Goal: Information Seeking & Learning: Compare options

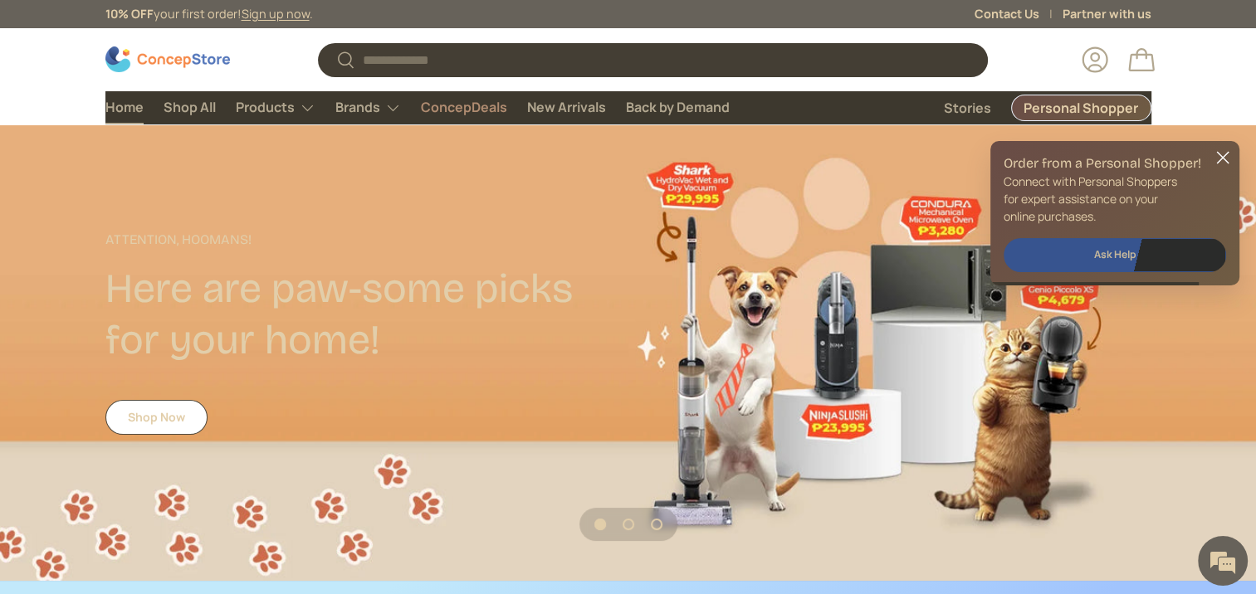
scroll to position [4292, 6785]
click at [740, 56] on input "Search" at bounding box center [652, 60] width 669 height 34
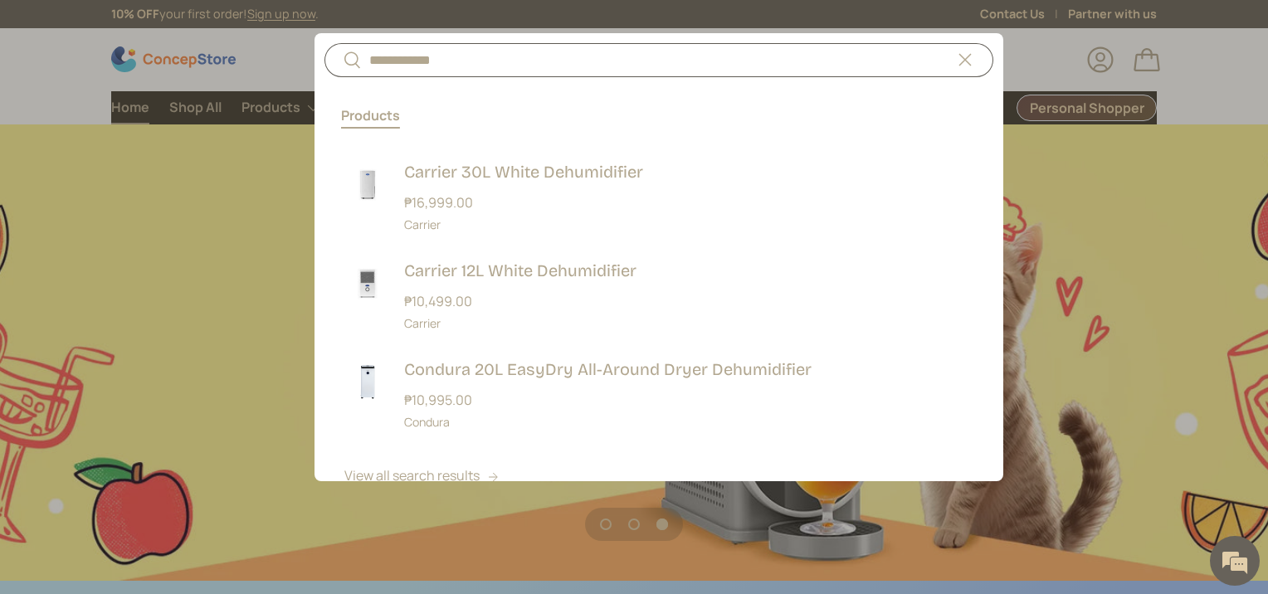
scroll to position [0, 2536]
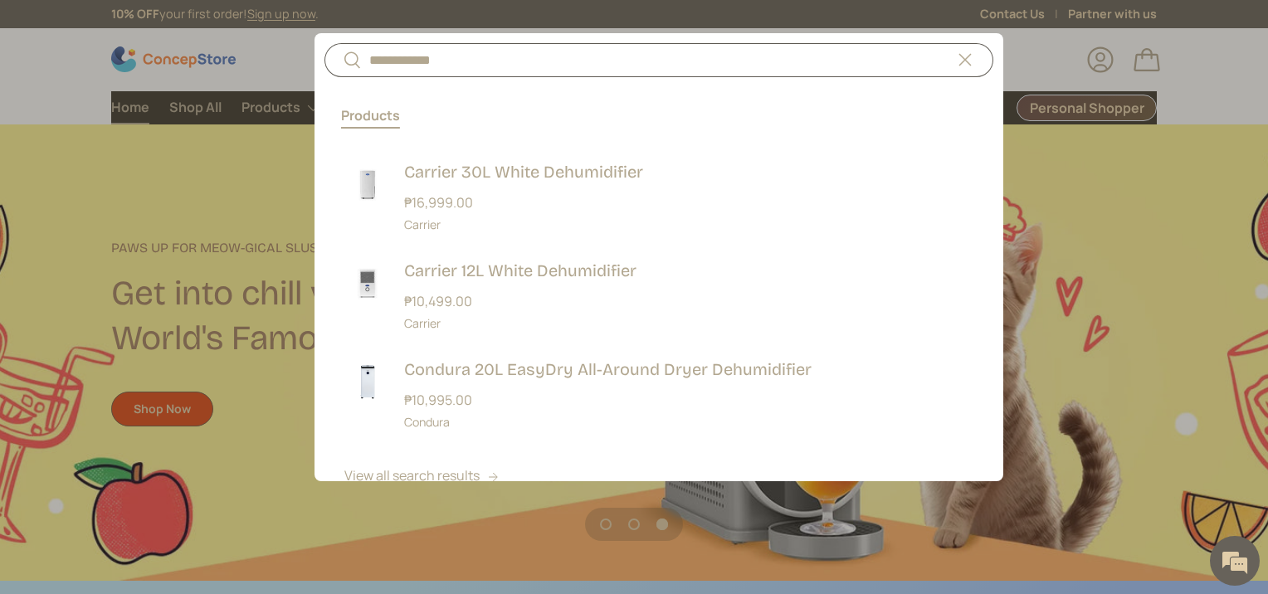
type input "**********"
click at [583, 382] on div "Condura 20L EasyDry All-Around Dryer Dehumidifier ₱10,995.00 Unit price / Unava…" at bounding box center [688, 394] width 569 height 72
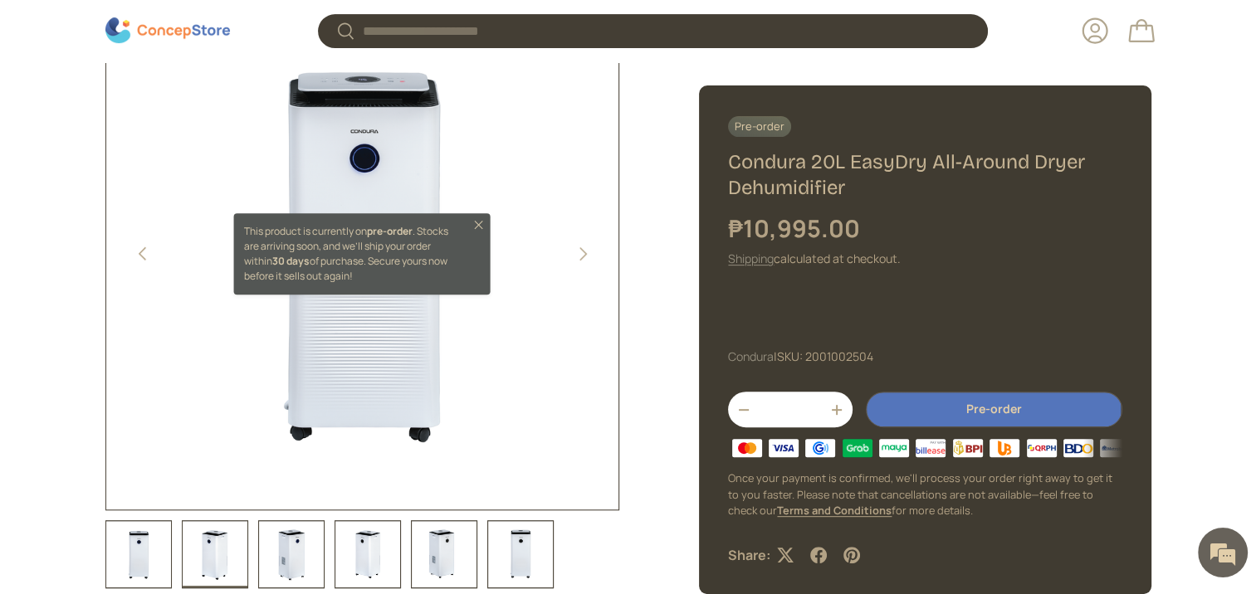
scroll to position [0, 523]
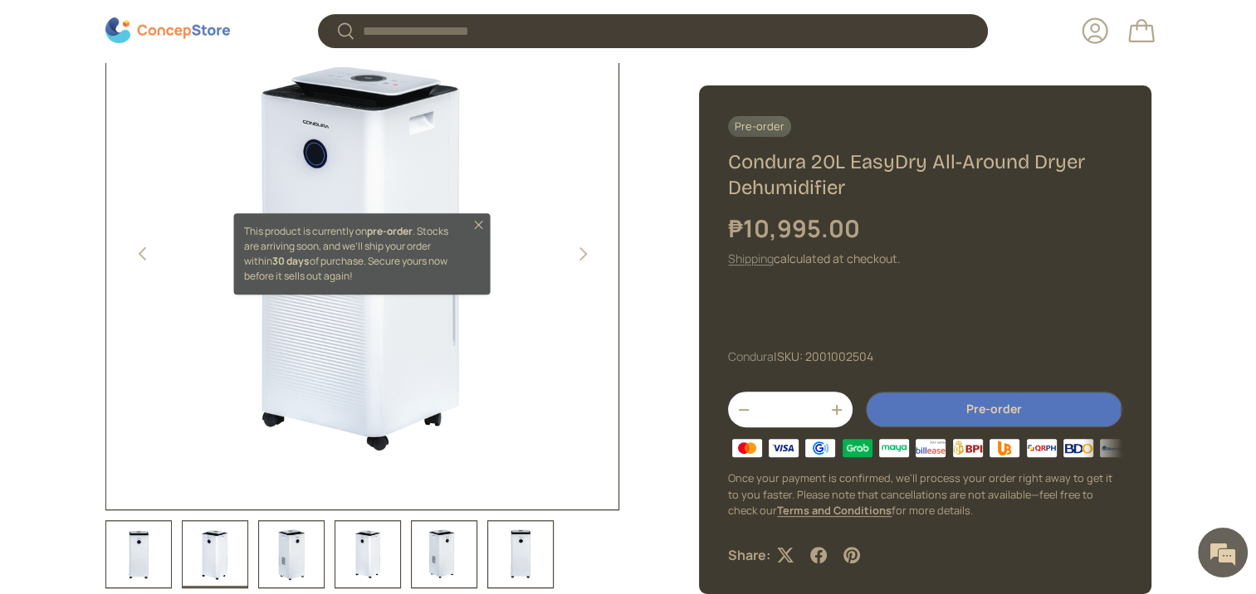
click at [581, 259] on button "Next" at bounding box center [581, 253] width 33 height 33
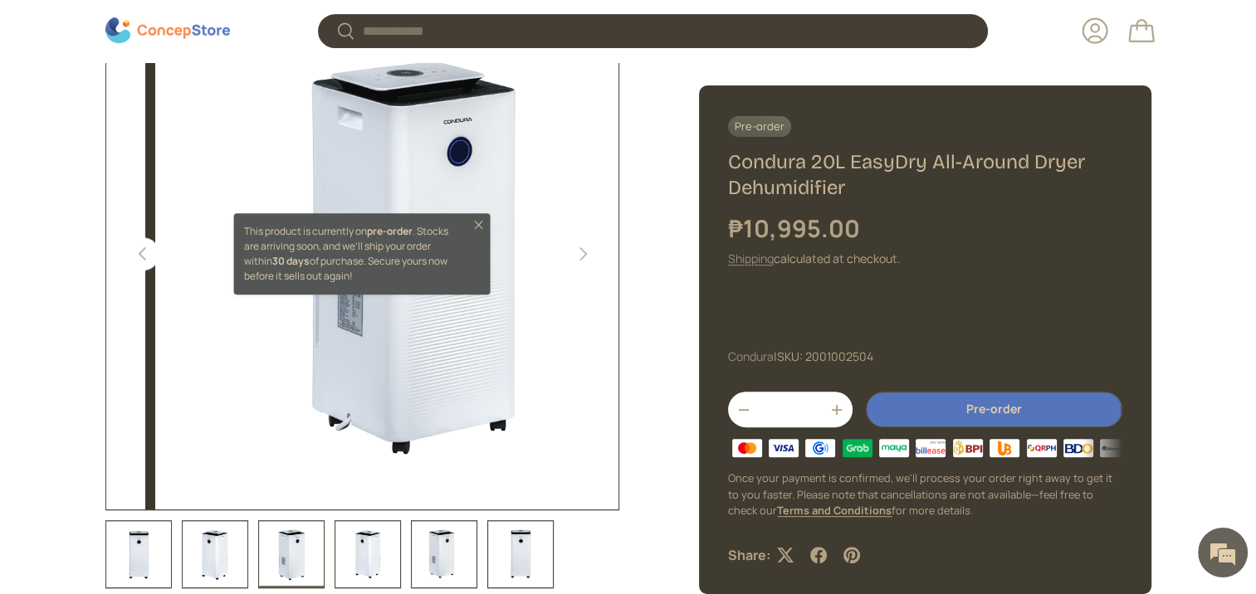
scroll to position [0, 1046]
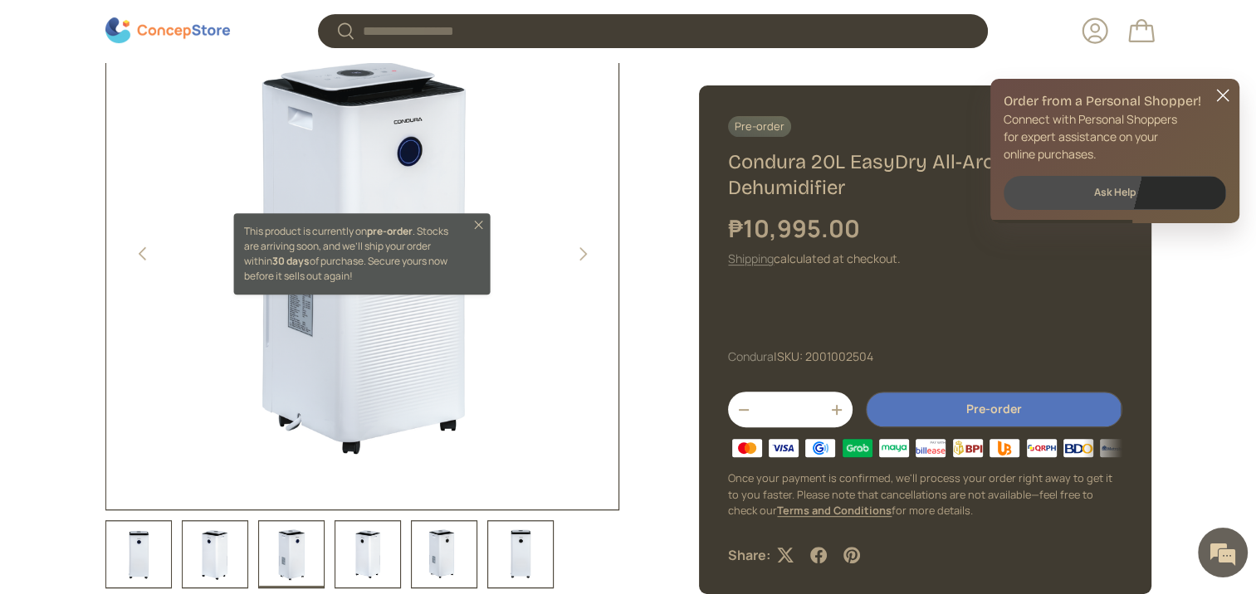
click at [481, 222] on button "Close" at bounding box center [478, 224] width 13 height 13
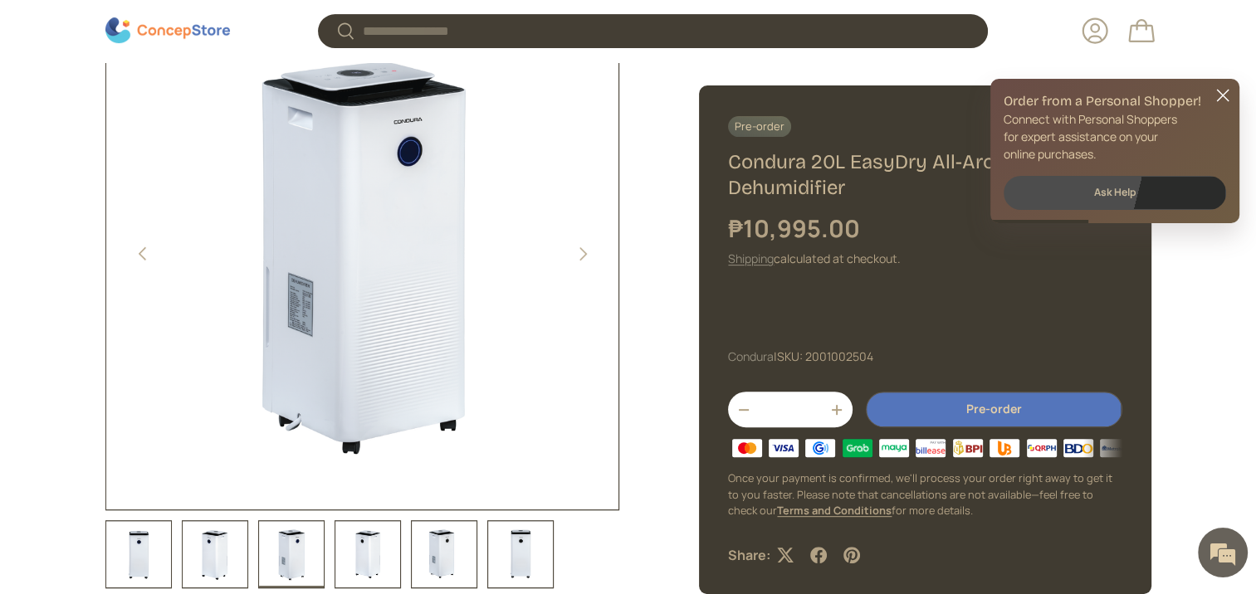
click at [593, 262] on button "Next" at bounding box center [581, 253] width 33 height 33
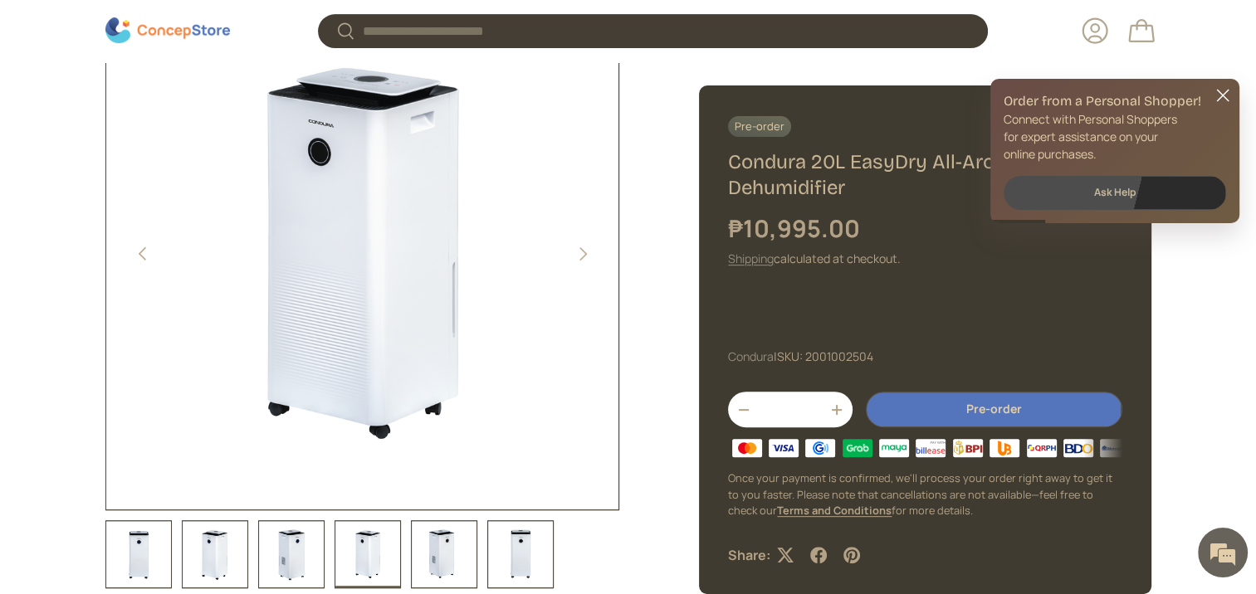
scroll to position [0, 0]
click at [593, 262] on button "Next" at bounding box center [581, 253] width 33 height 33
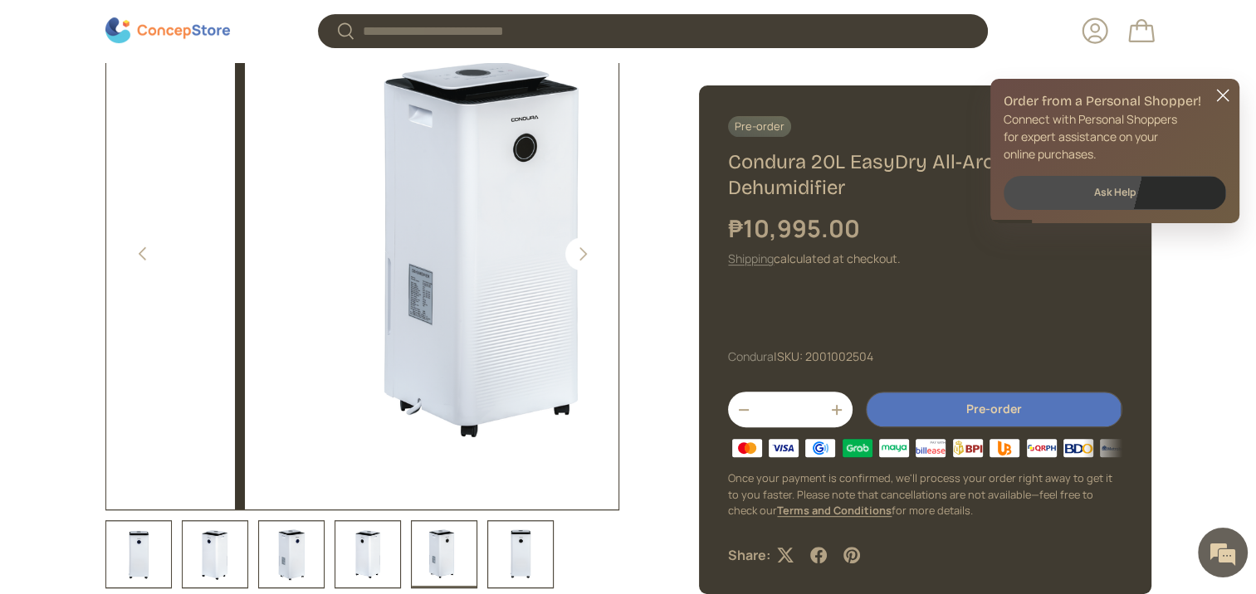
scroll to position [0, 2091]
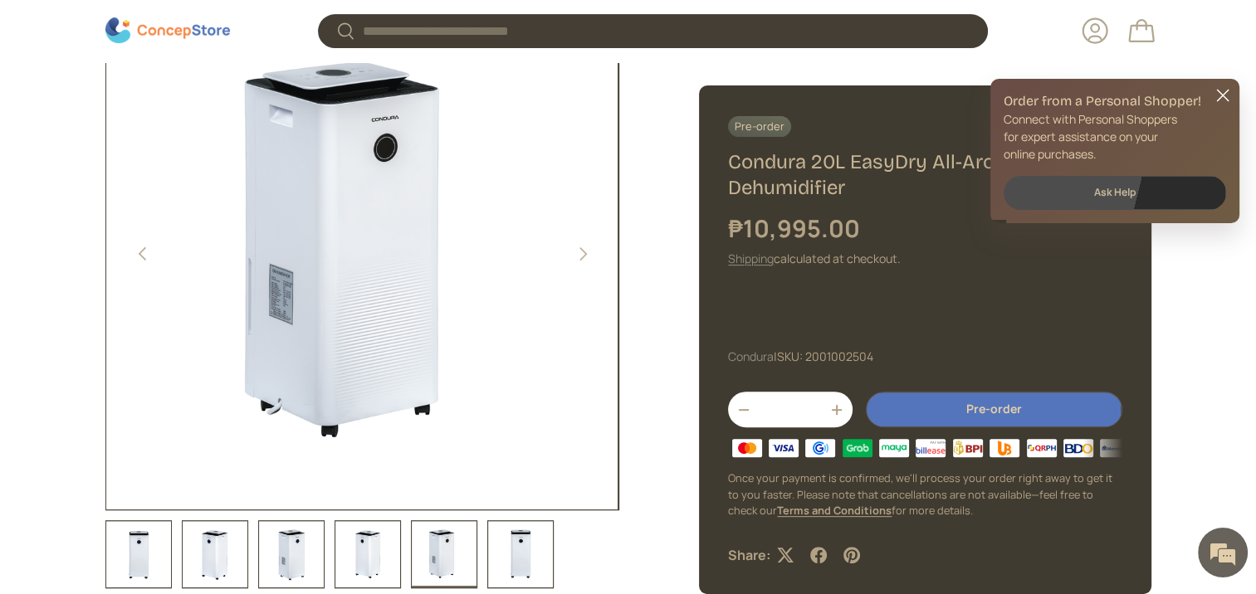
click at [590, 254] on button "Next" at bounding box center [581, 253] width 33 height 33
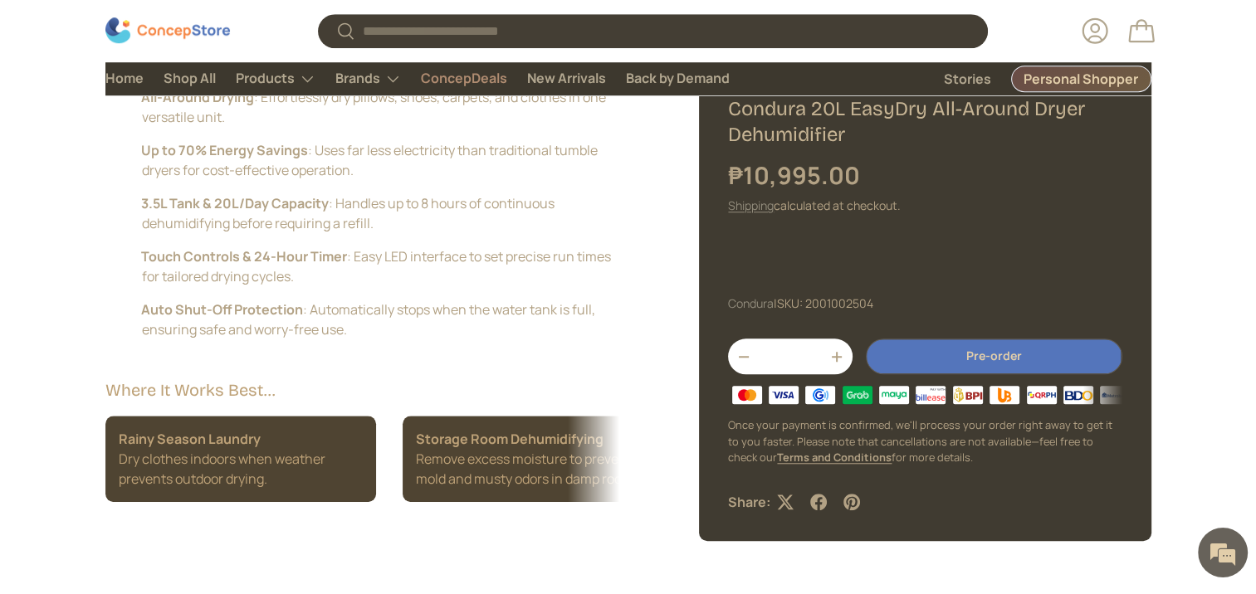
scroll to position [1301, 0]
click at [579, 480] on li "Storage Room Dehumidifying Remove excess moisture to prevent mold and musty odo…" at bounding box center [537, 459] width 271 height 86
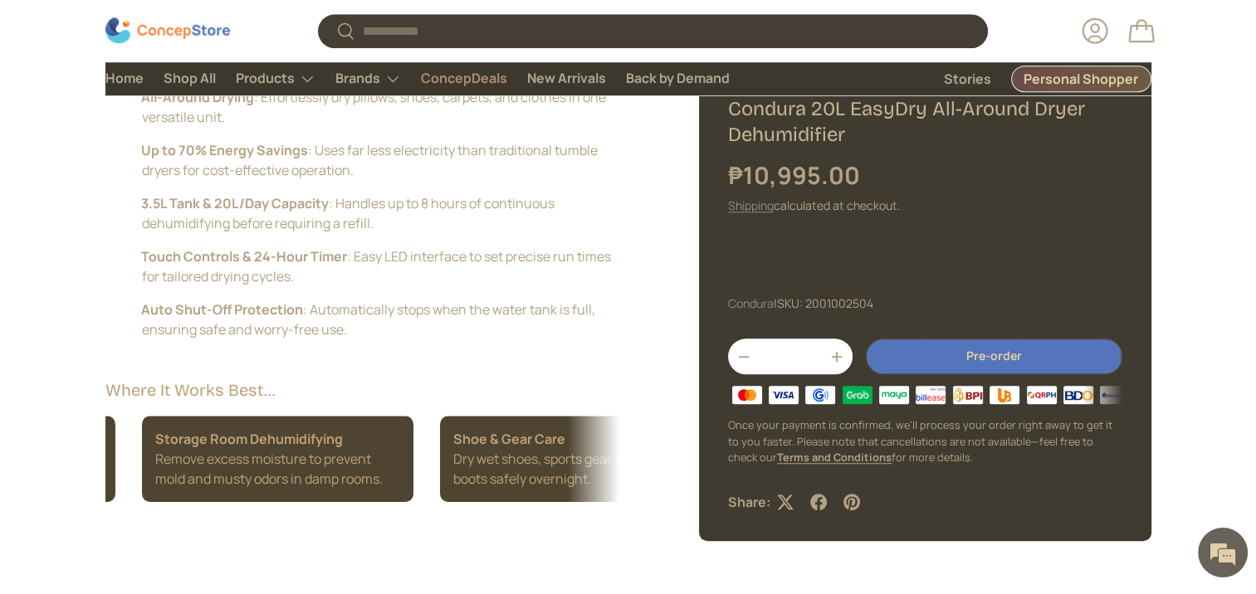
scroll to position [0, 297]
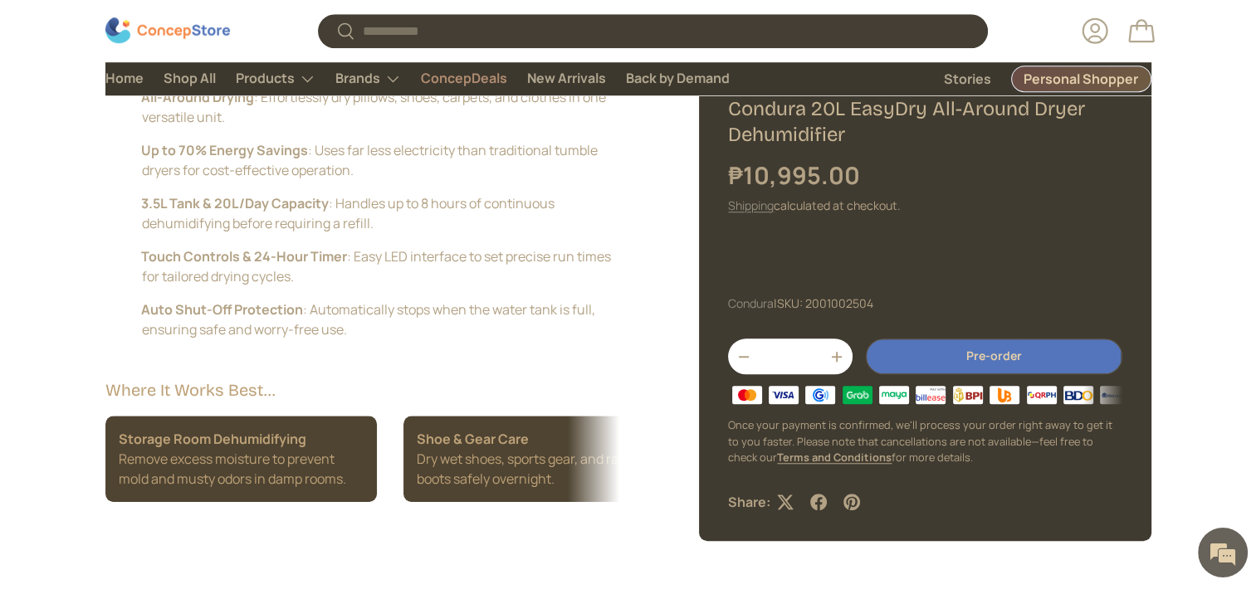
drag, startPoint x: 579, startPoint y: 480, endPoint x: 368, endPoint y: 476, distance: 210.8
click at [368, 476] on li "Storage Room Dehumidifying Remove excess moisture to prevent mold and musty odo…" at bounding box center [240, 459] width 271 height 86
drag, startPoint x: 396, startPoint y: 490, endPoint x: 594, endPoint y: 499, distance: 198.5
click at [594, 499] on div "Rainy Season Laundry Dry clothes indoors when weather prevents outdoor drying. …" at bounding box center [362, 459] width 514 height 86
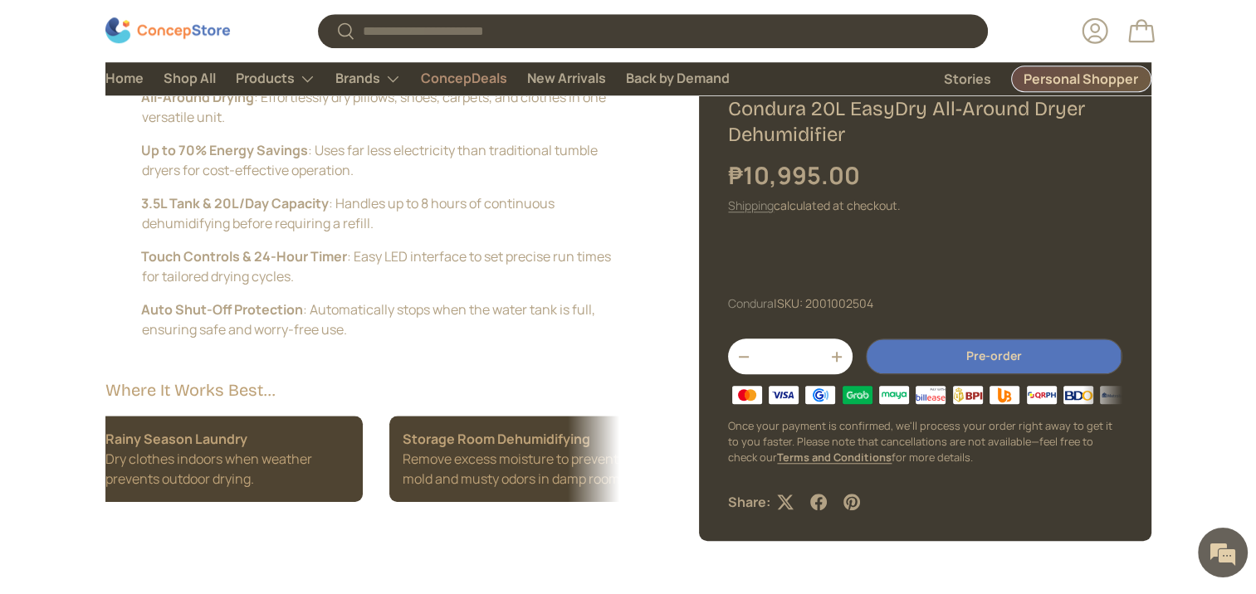
scroll to position [0, 0]
drag, startPoint x: 427, startPoint y: 474, endPoint x: 324, endPoint y: 471, distance: 102.1
click at [324, 471] on ul "Rainy Season Laundry Dry clothes indoors when weather prevents outdoor drying. …" at bounding box center [362, 459] width 514 height 86
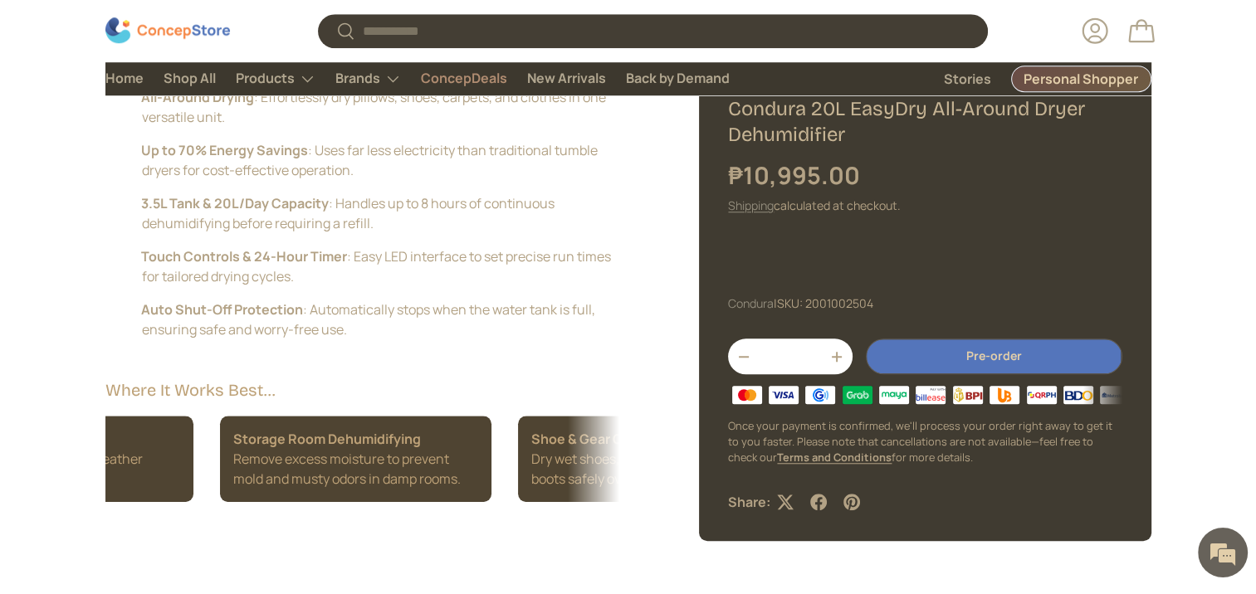
scroll to position [0, 297]
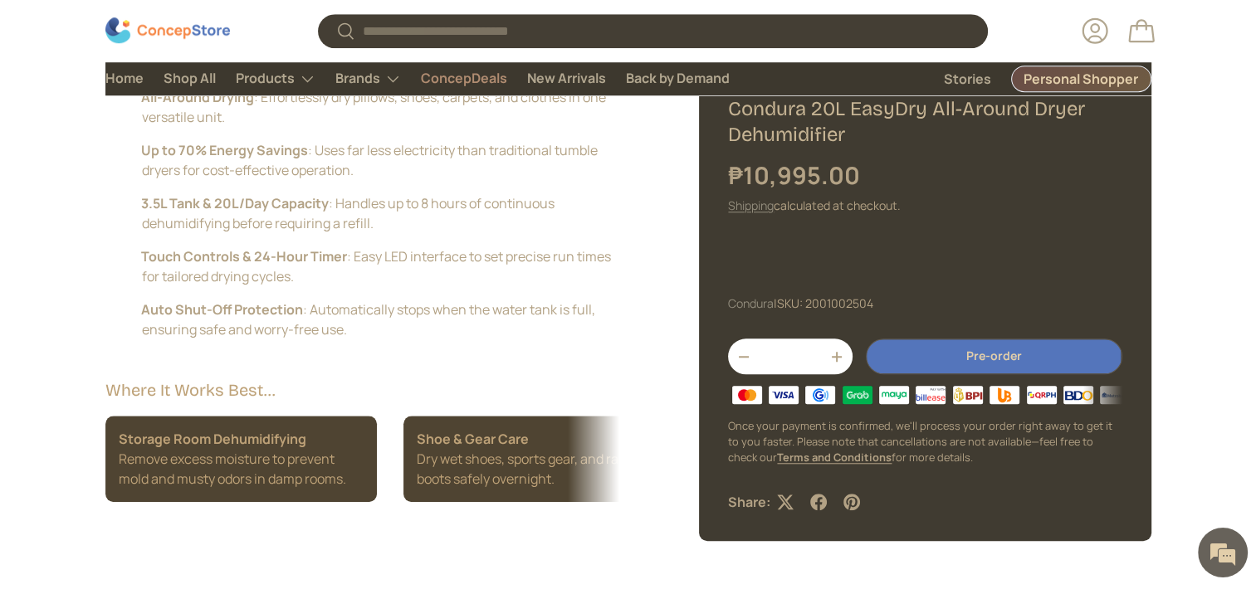
drag, startPoint x: 415, startPoint y: 490, endPoint x: 282, endPoint y: 501, distance: 133.2
click at [282, 501] on div "Description Specifications Inclusions & Warranty The Condura 20L EasyDry All-Ar…" at bounding box center [382, 265] width 554 height 619
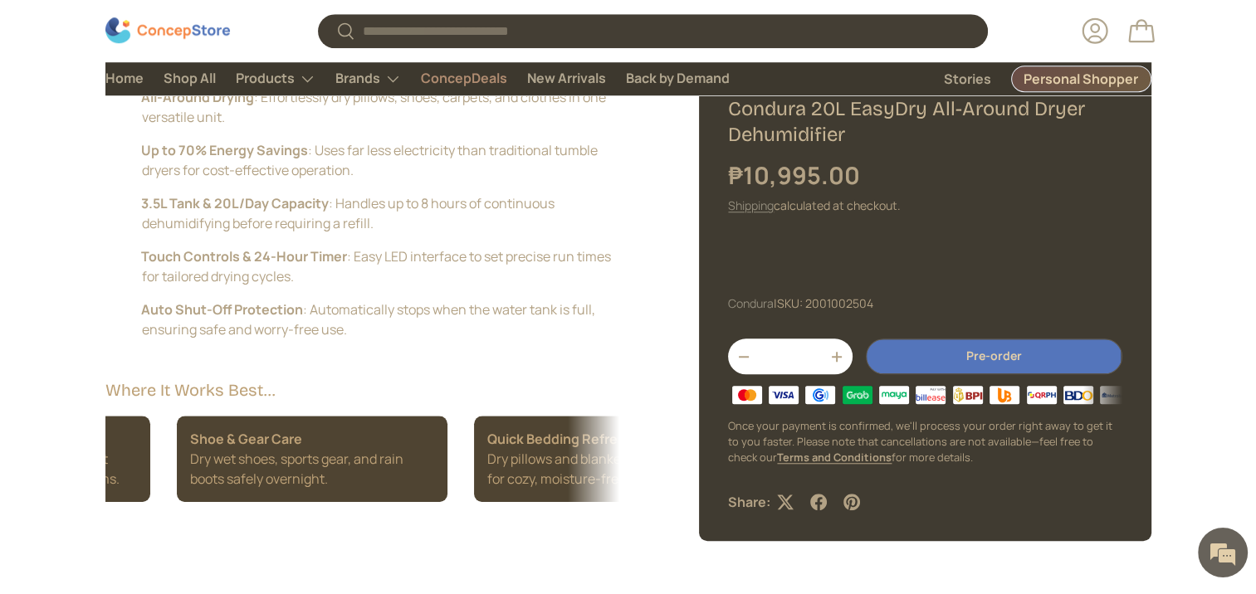
scroll to position [0, 594]
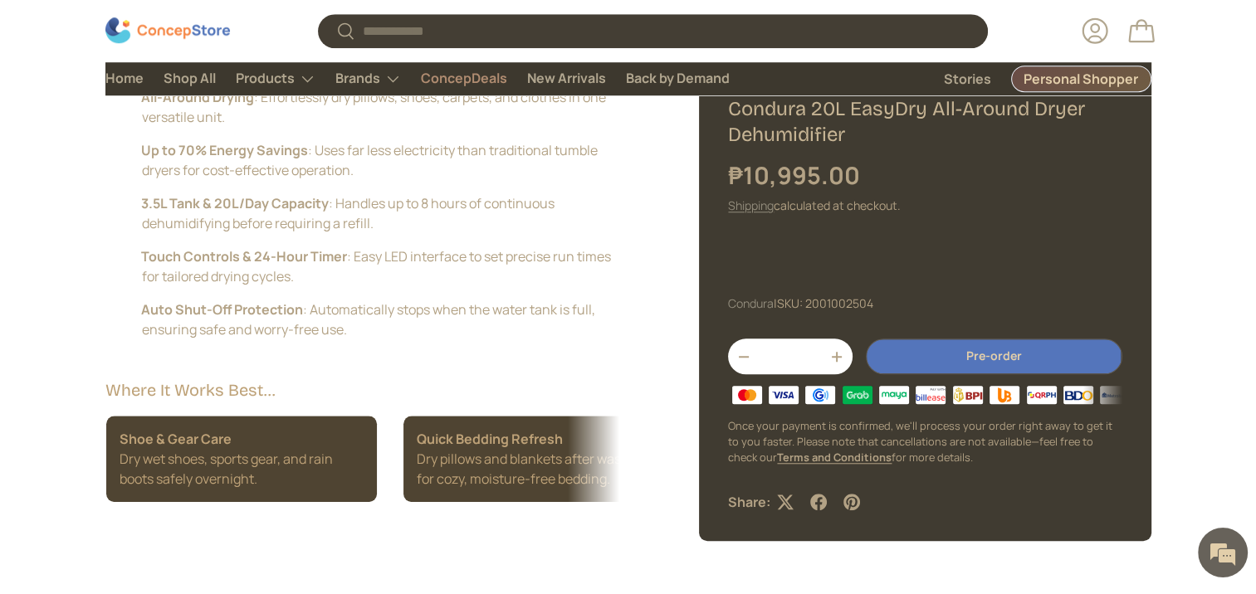
drag, startPoint x: 441, startPoint y: 486, endPoint x: 307, endPoint y: 485, distance: 134.4
click at [438, 495] on li "Allergy Relief Lower indoor humidity to reduce dust mites and allergens." at bounding box center [537, 459] width 271 height 86
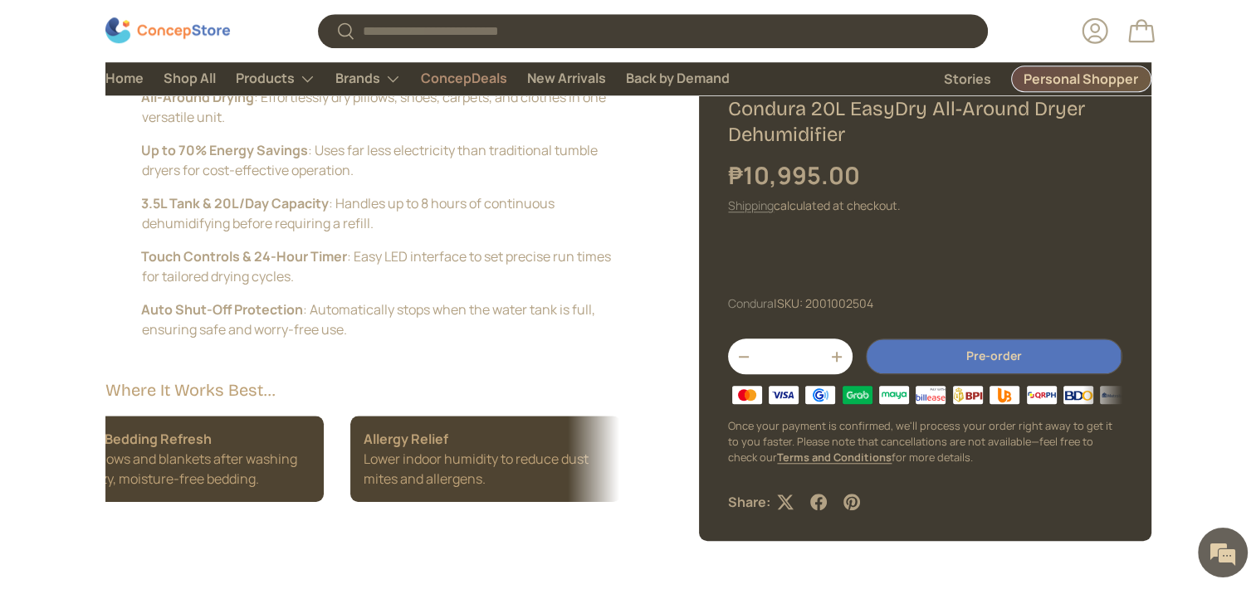
drag, startPoint x: 438, startPoint y: 495, endPoint x: 342, endPoint y: 497, distance: 96.3
click at [342, 497] on div "Rainy Season Laundry Dry clothes indoors when weather prevents outdoor drying. …" at bounding box center [362, 459] width 514 height 86
drag, startPoint x: 440, startPoint y: 480, endPoint x: 285, endPoint y: 469, distance: 154.8
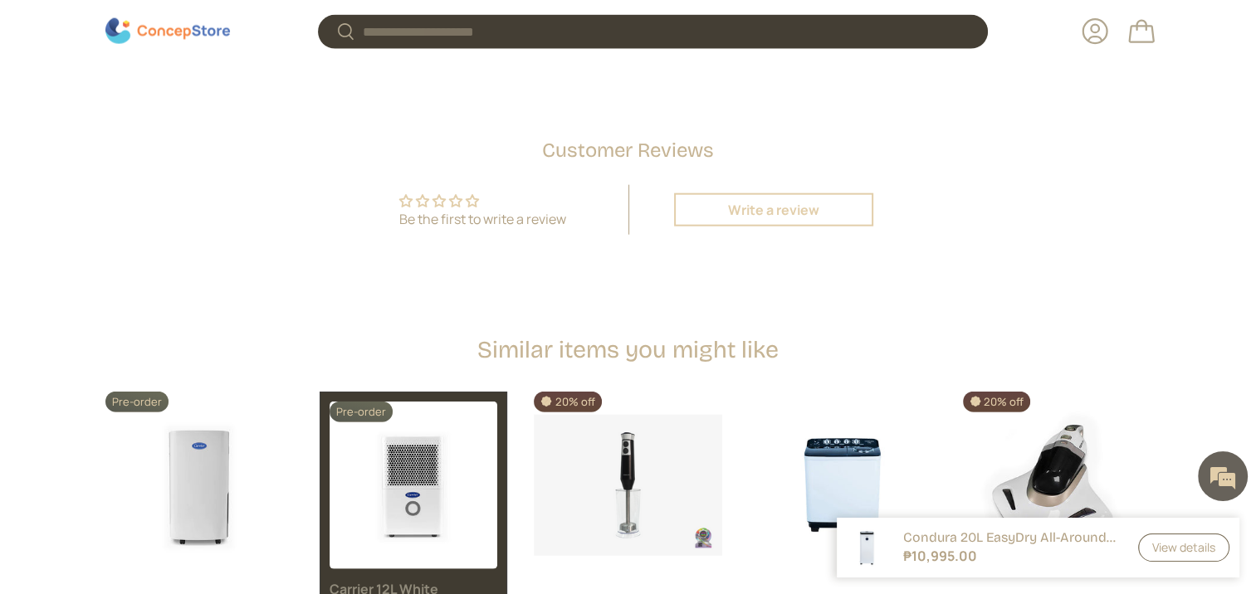
scroll to position [4200, 0]
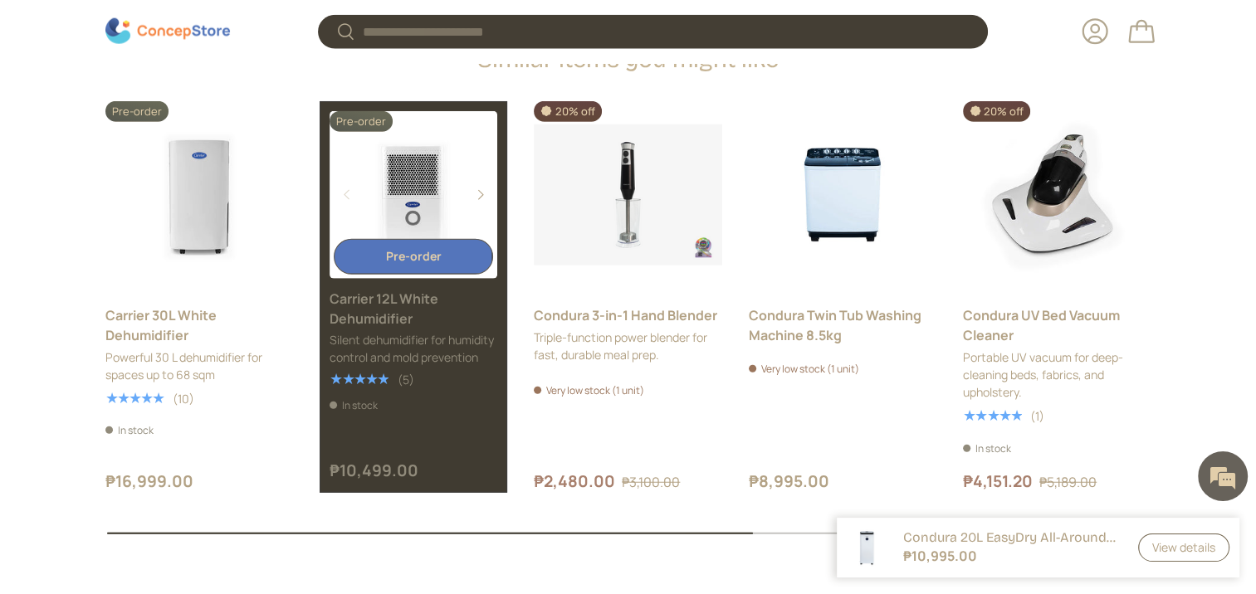
click at [419, 305] on link "Carrier 12L White Dehumidifier" at bounding box center [412, 309] width 167 height 40
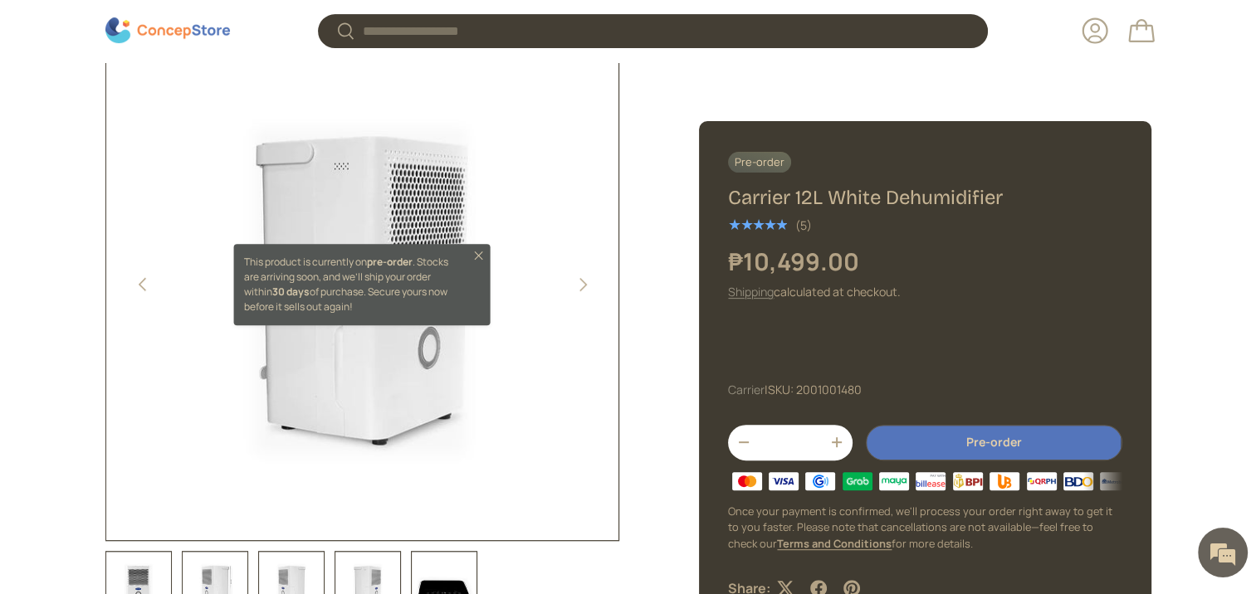
scroll to position [0, 1568]
click at [584, 283] on button "Next" at bounding box center [581, 284] width 33 height 33
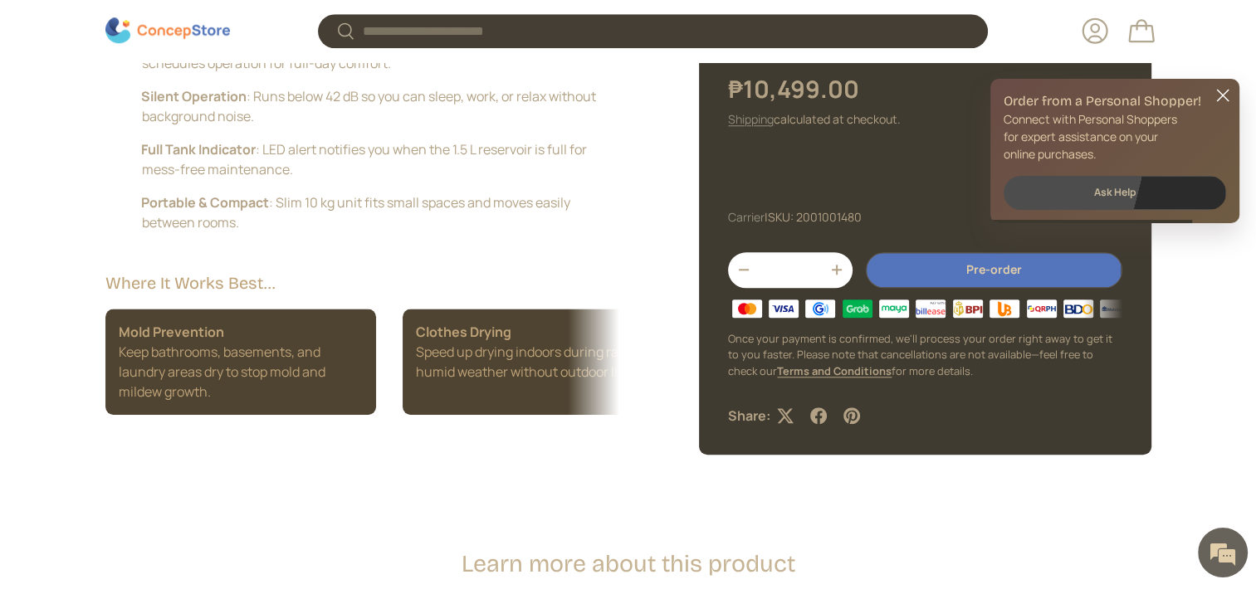
scroll to position [1524, 0]
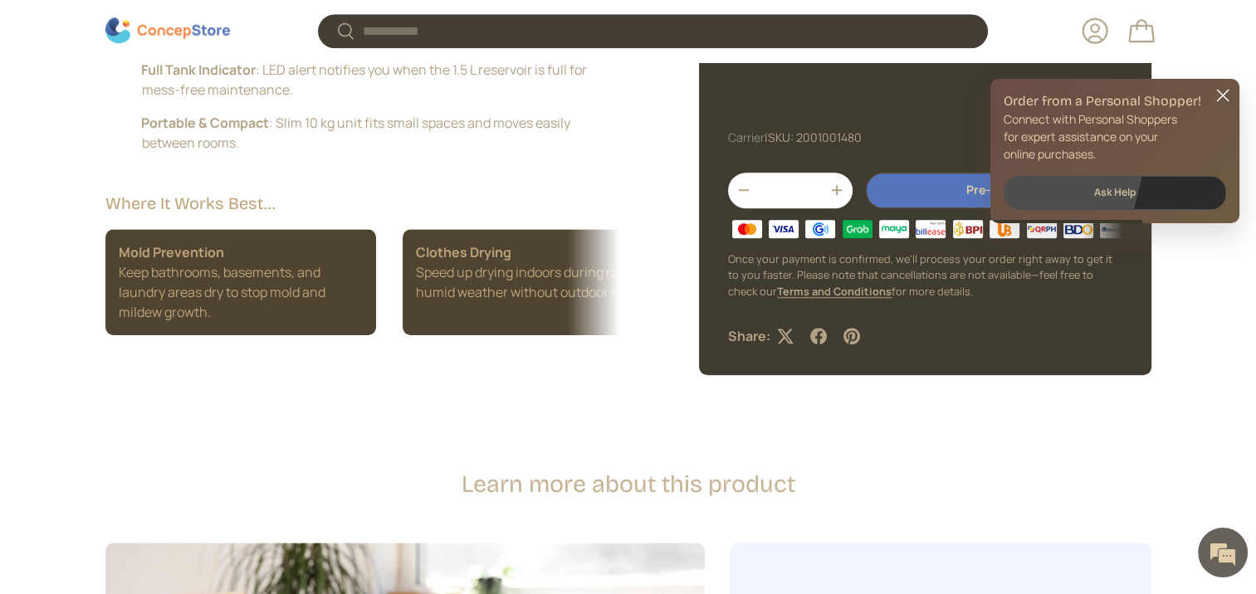
drag, startPoint x: 551, startPoint y: 325, endPoint x: 475, endPoint y: 302, distance: 79.8
click at [475, 302] on li "Clothes Drying Speed up drying indoors during rainy or humid weather without ou…" at bounding box center [537, 282] width 271 height 106
drag, startPoint x: 475, startPoint y: 302, endPoint x: 239, endPoint y: 302, distance: 235.7
click at [239, 302] on li "Clothes Drying Speed up drying indoors during rainy or humid weather without ou…" at bounding box center [240, 282] width 271 height 106
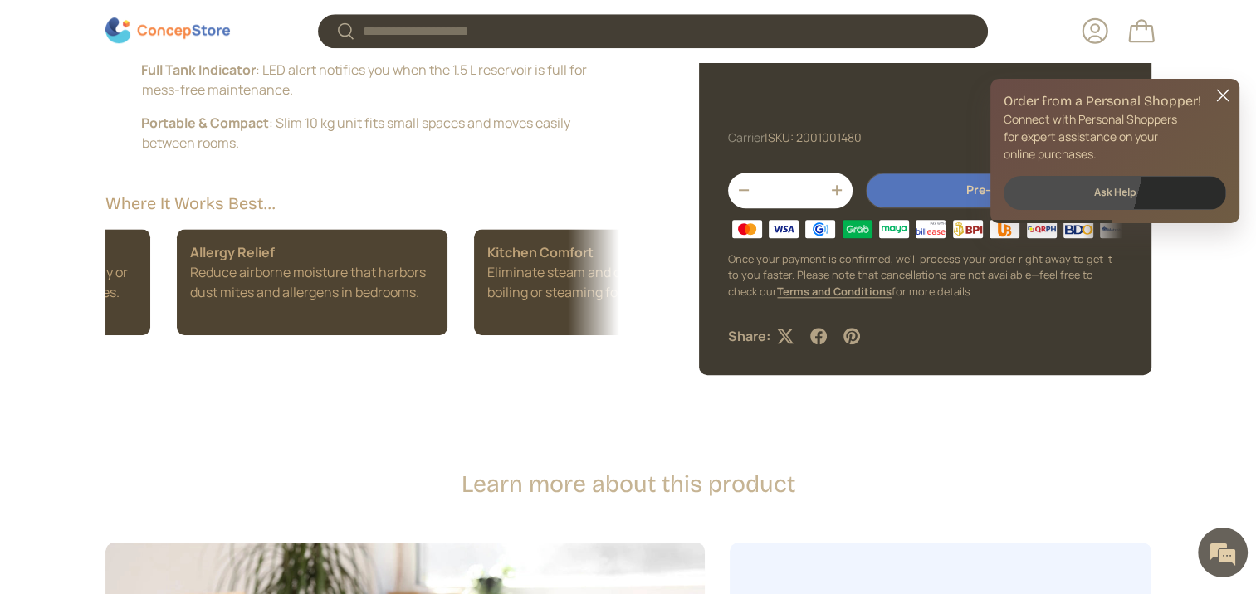
scroll to position [0, 594]
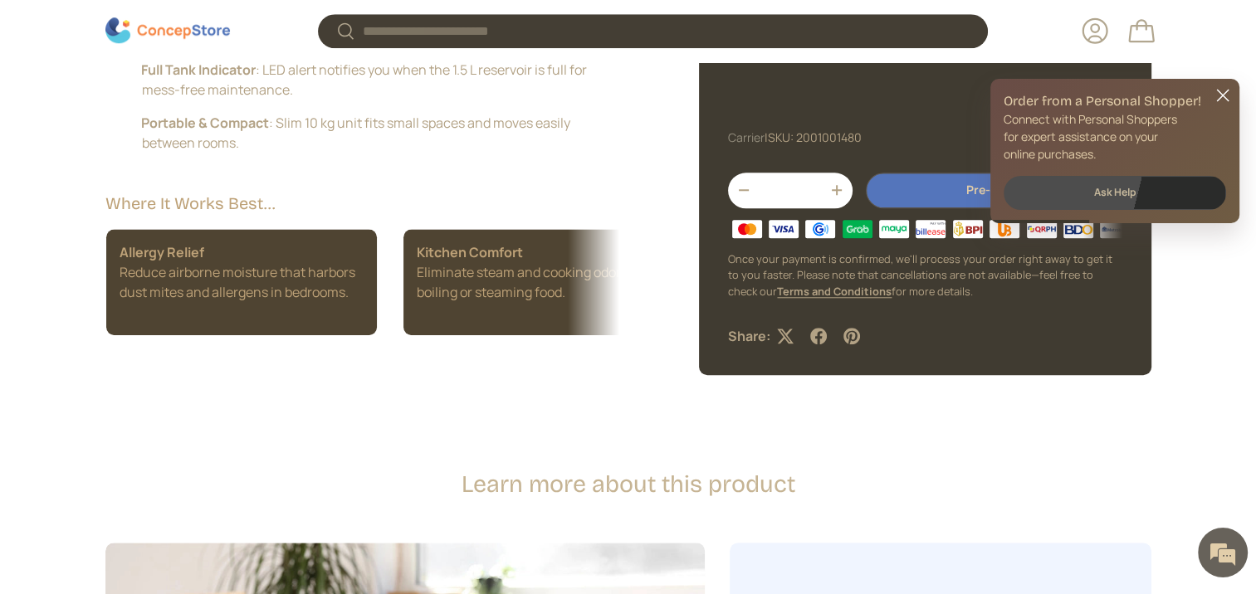
drag, startPoint x: 261, startPoint y: 319, endPoint x: 248, endPoint y: 319, distance: 12.5
drag, startPoint x: 469, startPoint y: 329, endPoint x: 279, endPoint y: 332, distance: 190.0
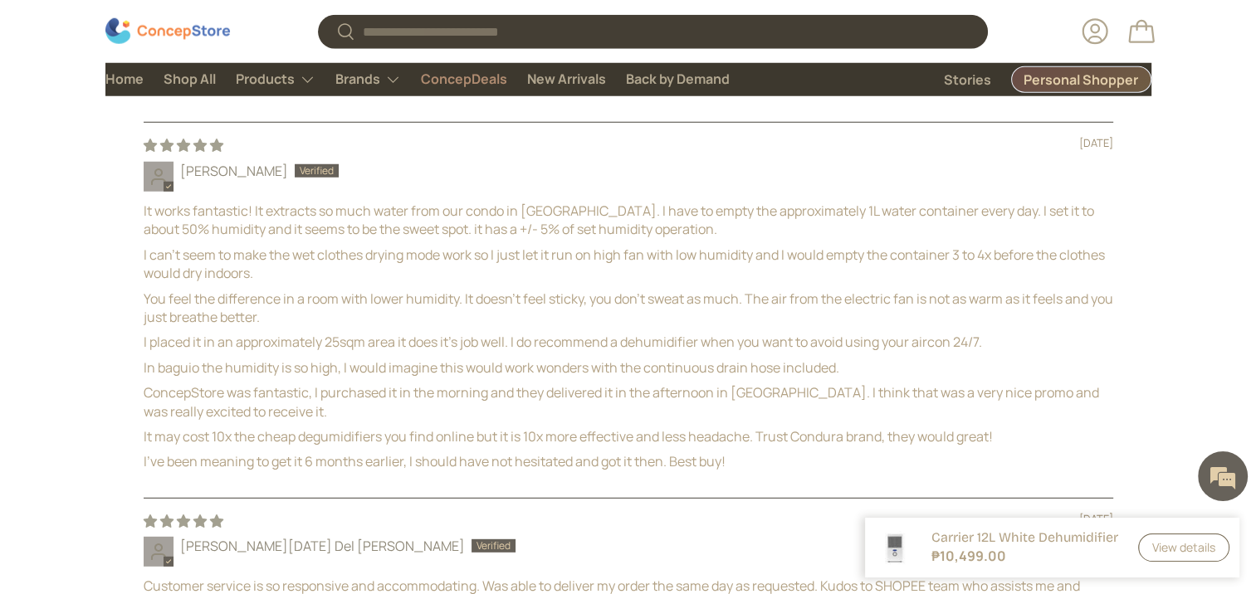
scroll to position [4586, 0]
